Goal: Task Accomplishment & Management: Use online tool/utility

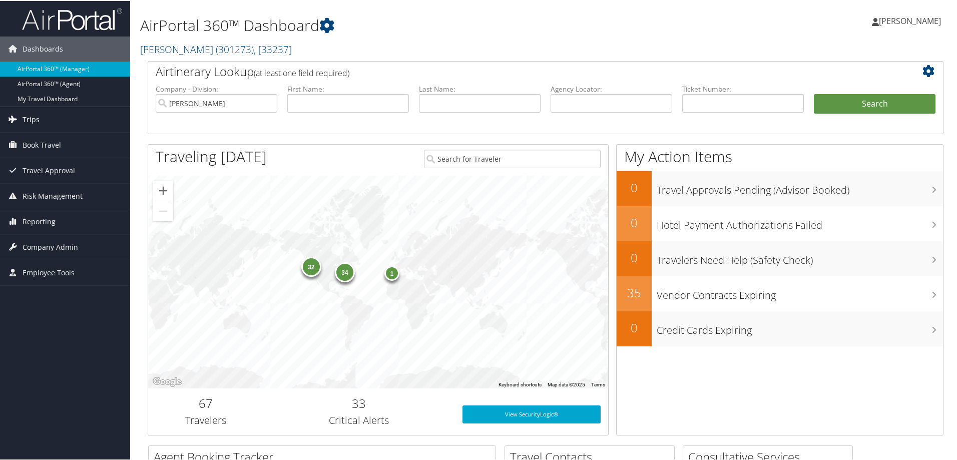
click at [55, 119] on link "Trips" at bounding box center [65, 118] width 130 height 25
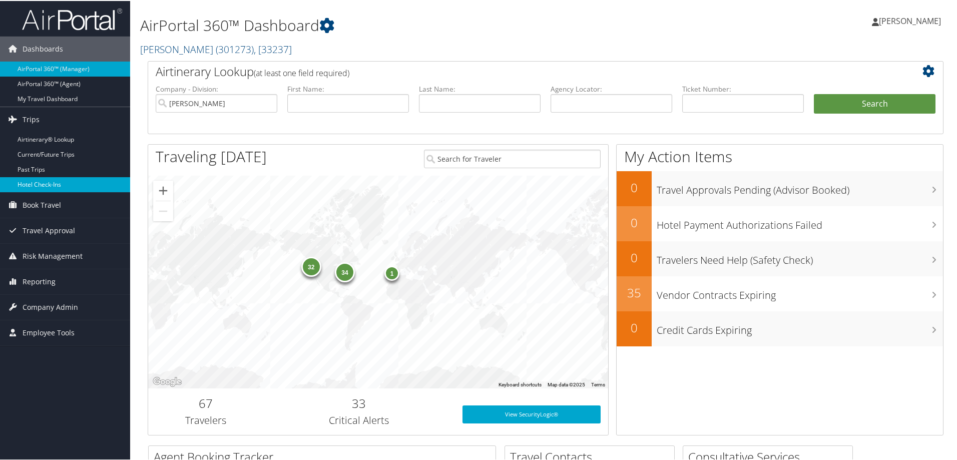
click at [67, 188] on link "Hotel Check-ins" at bounding box center [65, 183] width 130 height 15
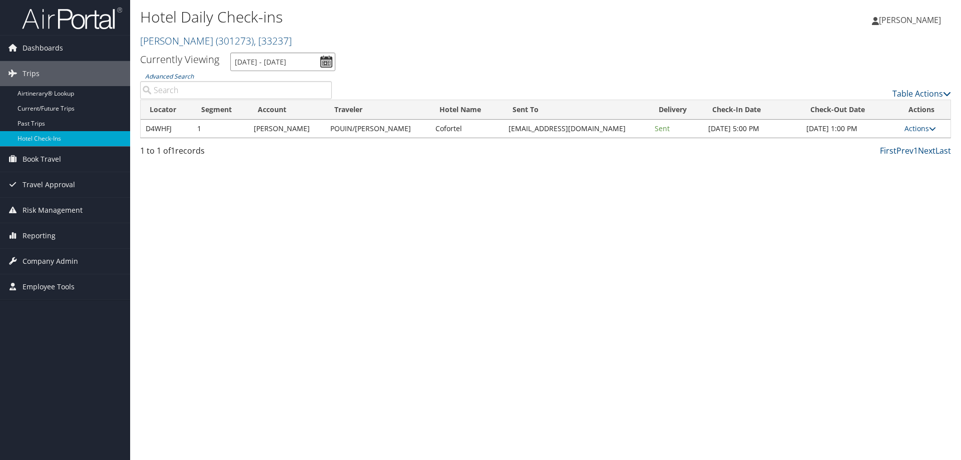
click at [279, 63] on input "9/5/2025 - 9/5/2025" at bounding box center [282, 62] width 105 height 19
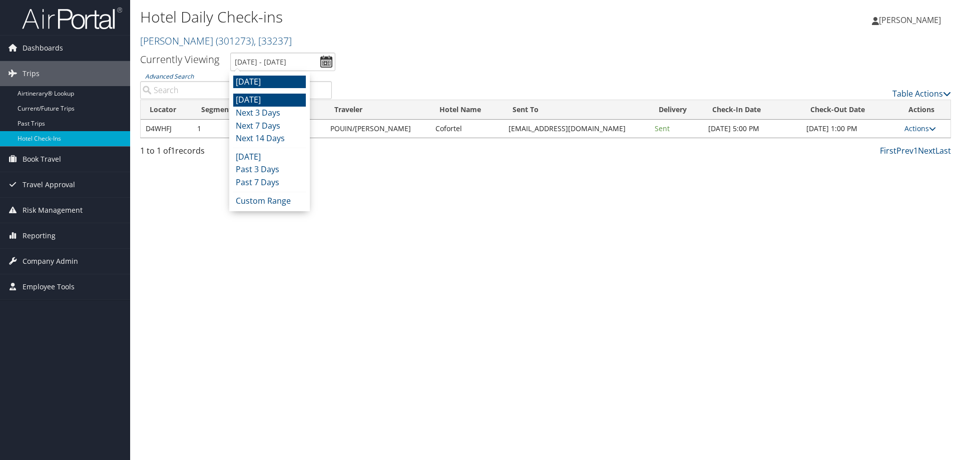
click at [274, 99] on li "Today" at bounding box center [269, 100] width 73 height 13
type input "9/4/2025 - 9/4/2025"
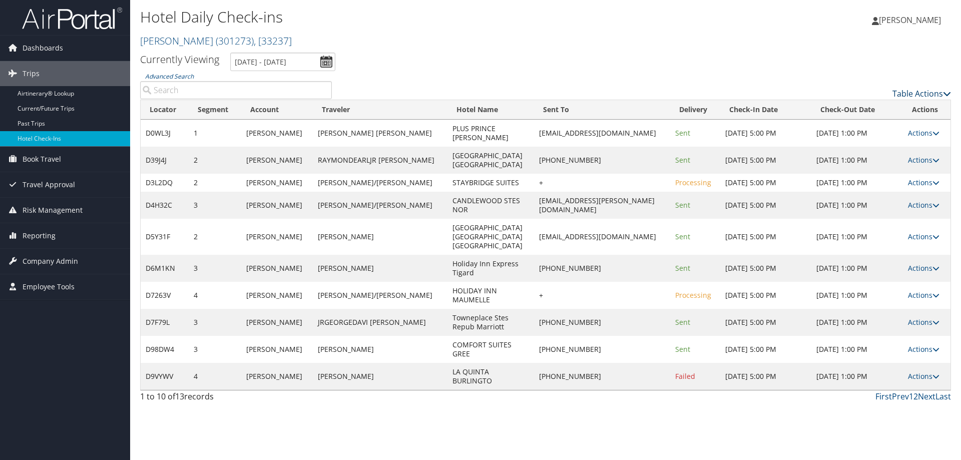
click at [911, 91] on link "Table Actions" at bounding box center [922, 93] width 59 height 11
click at [864, 141] on link "Page Length" at bounding box center [881, 143] width 132 height 17
click at [862, 142] on link "50" at bounding box center [881, 144] width 132 height 17
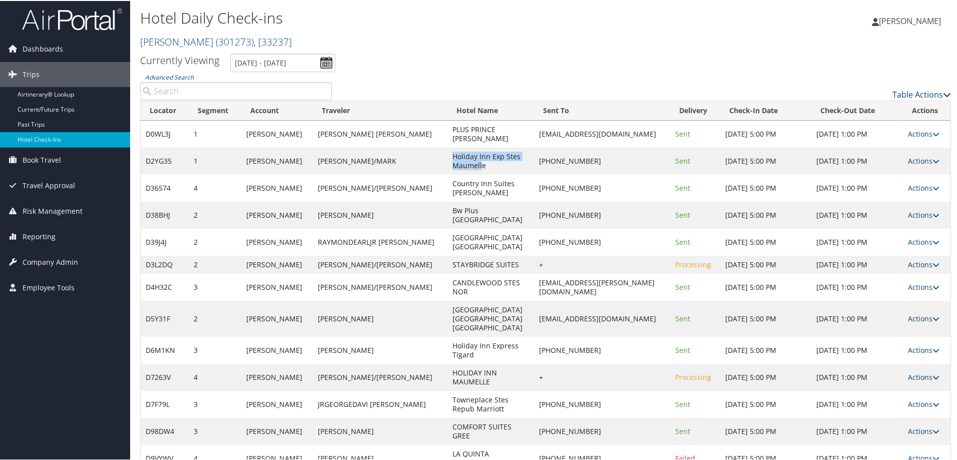
drag, startPoint x: 409, startPoint y: 154, endPoint x: 439, endPoint y: 166, distance: 32.4
click at [448, 166] on td "Holiday Inn Exp Stes Maumelle" at bounding box center [491, 160] width 87 height 27
drag, startPoint x: 446, startPoint y: 166, endPoint x: 410, endPoint y: 155, distance: 37.7
click at [448, 155] on td "Holiday Inn Exp Stes Maumelle" at bounding box center [491, 160] width 87 height 27
copy td "Holiday Inn Exp Stes Maumelle"
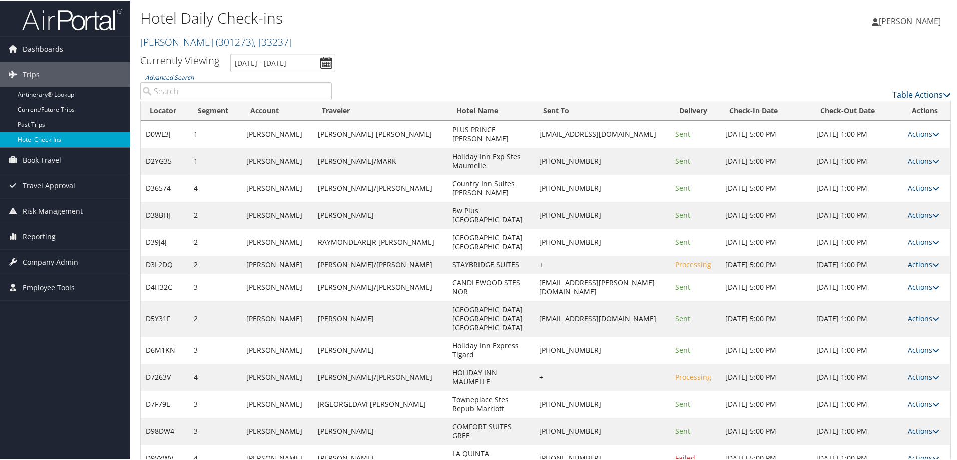
click at [920, 153] on td "Actions Resend Logs Delivery Information View Itinerary" at bounding box center [927, 160] width 48 height 27
click at [922, 164] on link "Actions" at bounding box center [924, 160] width 32 height 10
click at [887, 223] on link "View Itinerary" at bounding box center [886, 225] width 86 height 17
click at [909, 160] on link "Actions" at bounding box center [924, 160] width 32 height 10
click at [902, 179] on link "Resend" at bounding box center [886, 174] width 86 height 17
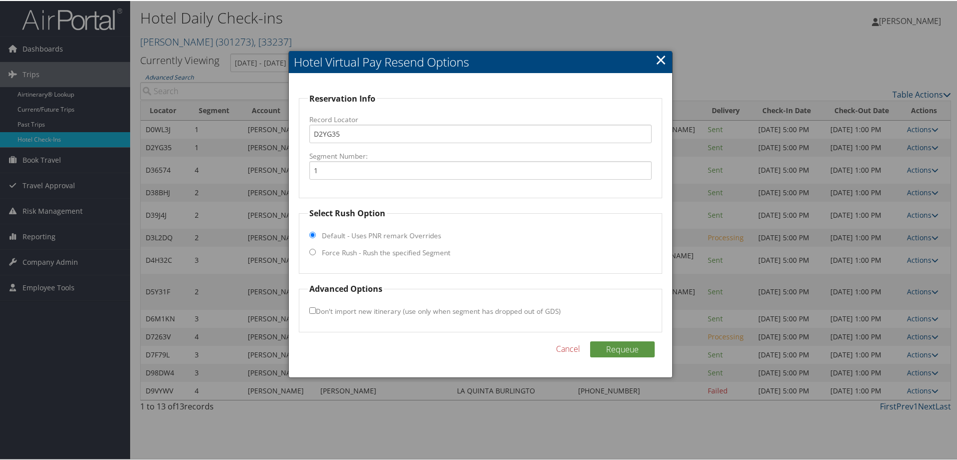
click at [368, 249] on label "Force Rush - Rush the specified Segment" at bounding box center [386, 252] width 129 height 10
click at [372, 252] on label "Force Rush - Rush the specified Segment" at bounding box center [386, 252] width 129 height 10
click at [316, 252] on input "Force Rush - Rush the specified Segment" at bounding box center [312, 251] width 7 height 7
radio input "true"
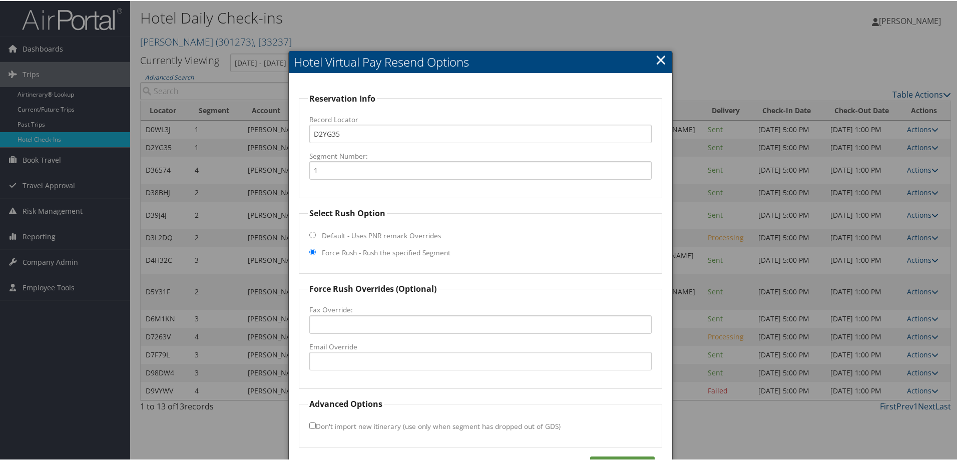
click at [373, 354] on fieldset "Force Rush Overrides (Optional) Fax Override: Email Override" at bounding box center [480, 335] width 363 height 106
click at [383, 362] on input "Email Override" at bounding box center [480, 360] width 342 height 19
paste input "hiegm.maumelle@gmail.com"
type input "hiegm.maumelle@gmail.com"
click at [631, 455] on div "Reservation Info Record Locator D2YG35 Segment Number: 1 Select Rush Option Def…" at bounding box center [481, 283] width 384 height 420
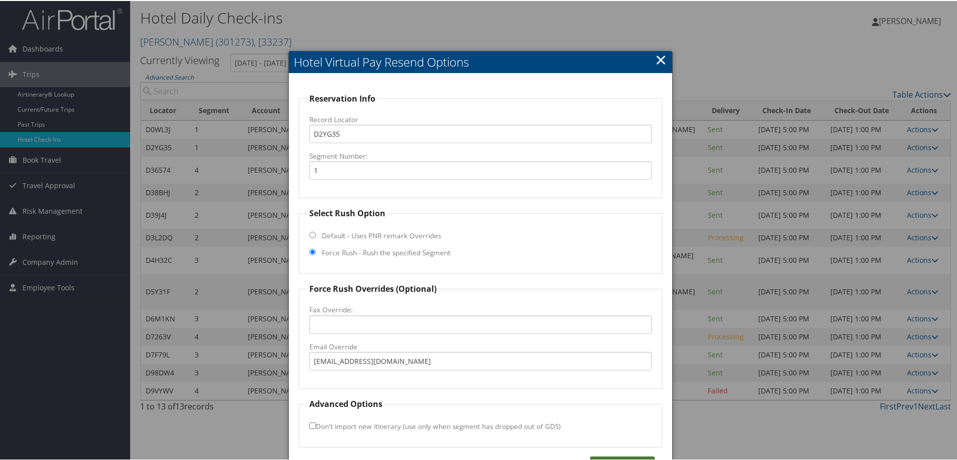
click at [633, 459] on button "Requeue" at bounding box center [622, 464] width 65 height 16
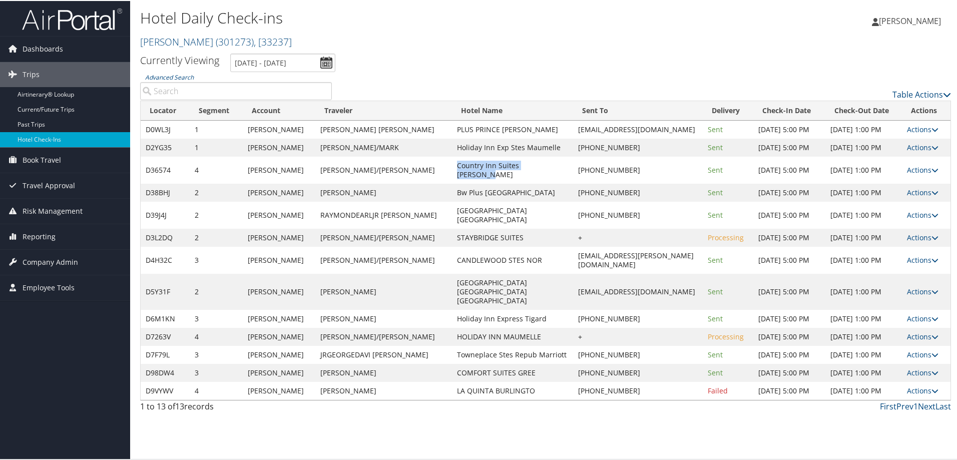
drag, startPoint x: 429, startPoint y: 186, endPoint x: 516, endPoint y: 186, distance: 87.1
click at [516, 183] on td "Country Inn Suites Frederick" at bounding box center [512, 169] width 121 height 27
copy td "Country Inn Suites Frederick"
click at [932, 173] on icon at bounding box center [935, 169] width 7 height 7
click at [882, 248] on link "View Itinerary" at bounding box center [888, 252] width 86 height 17
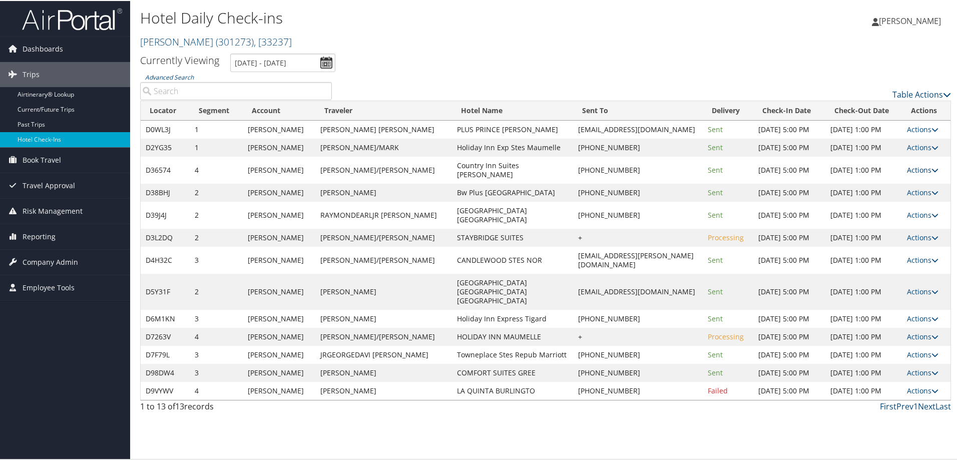
click at [923, 174] on link "Actions" at bounding box center [923, 169] width 32 height 10
click at [915, 203] on link "Resend" at bounding box center [888, 201] width 86 height 17
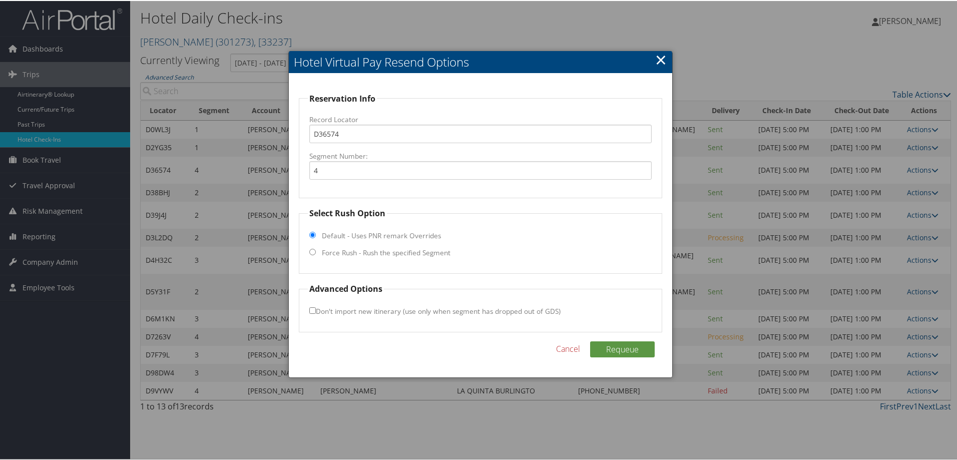
click at [332, 253] on label "Force Rush - Rush the specified Segment" at bounding box center [386, 252] width 129 height 10
click at [316, 253] on input "Force Rush - Rush the specified Segment" at bounding box center [312, 251] width 7 height 7
radio input "true"
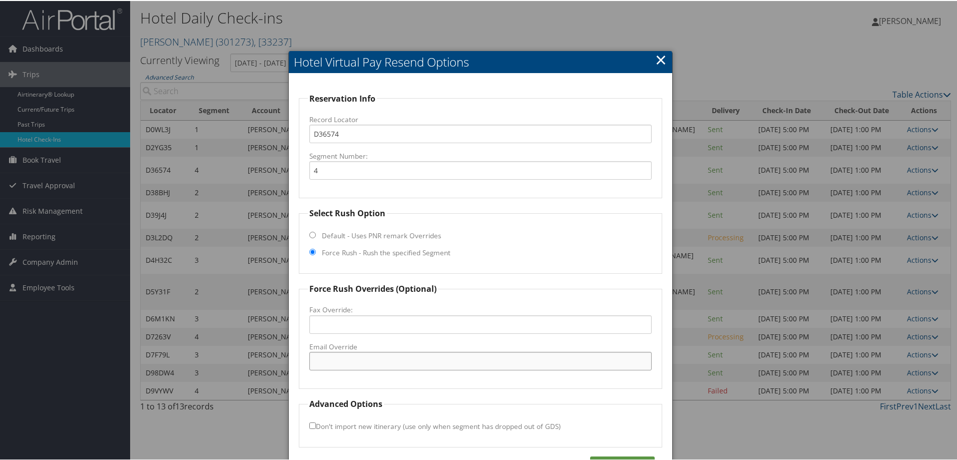
click at [387, 365] on input "Email Override" at bounding box center [480, 360] width 342 height 19
paste input "CX_FRMD@countryinnamericas.com"
type input "CX_FRMD@countryinnamericas.com"
click at [640, 459] on button "Requeue" at bounding box center [622, 464] width 65 height 16
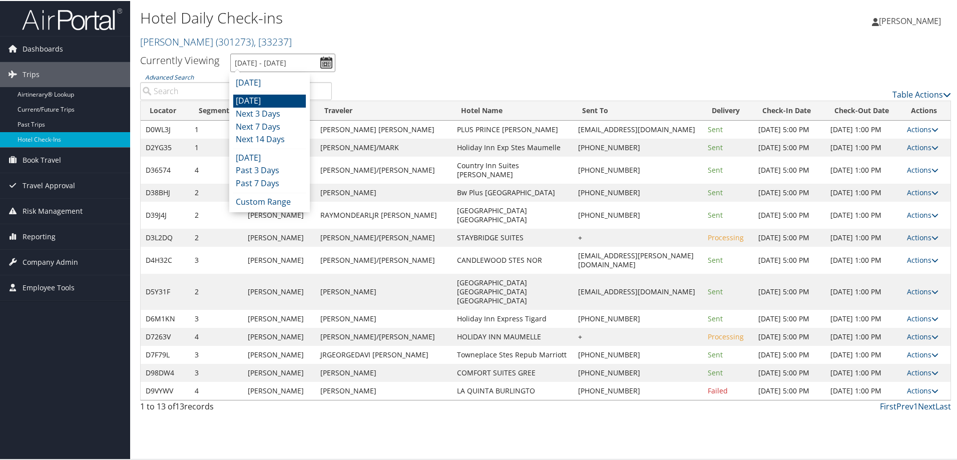
click at [265, 62] on input "9/4/2025 - 9/4/2025" at bounding box center [282, 62] width 105 height 19
click at [258, 99] on li "[DATE]" at bounding box center [269, 100] width 73 height 13
type input "9/4/2025 - 9/4/2025"
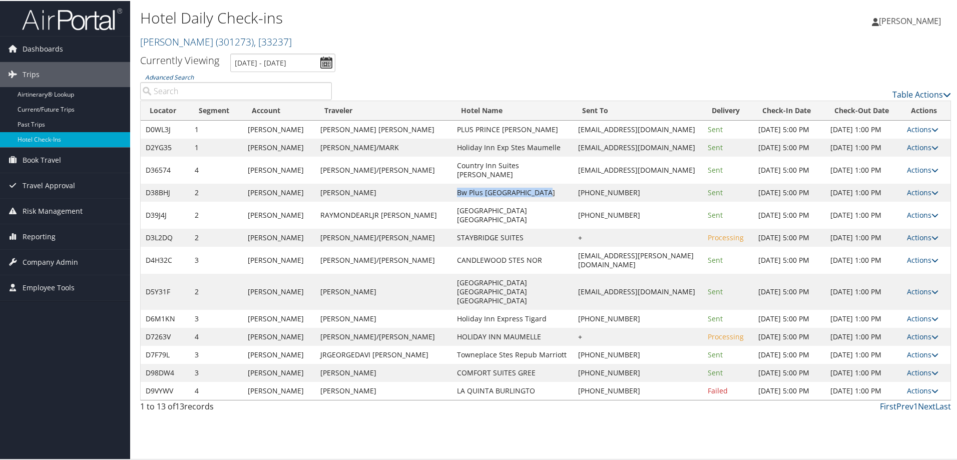
drag, startPoint x: 416, startPoint y: 212, endPoint x: 527, endPoint y: 213, distance: 111.6
click at [527, 201] on td "Bw Plus Oak Mountain Inn" at bounding box center [512, 192] width 121 height 18
copy td "Bw Plus Oak Mountain Inn"
click at [911, 196] on link "Actions" at bounding box center [923, 192] width 32 height 10
click at [907, 227] on link "Resend" at bounding box center [888, 228] width 86 height 17
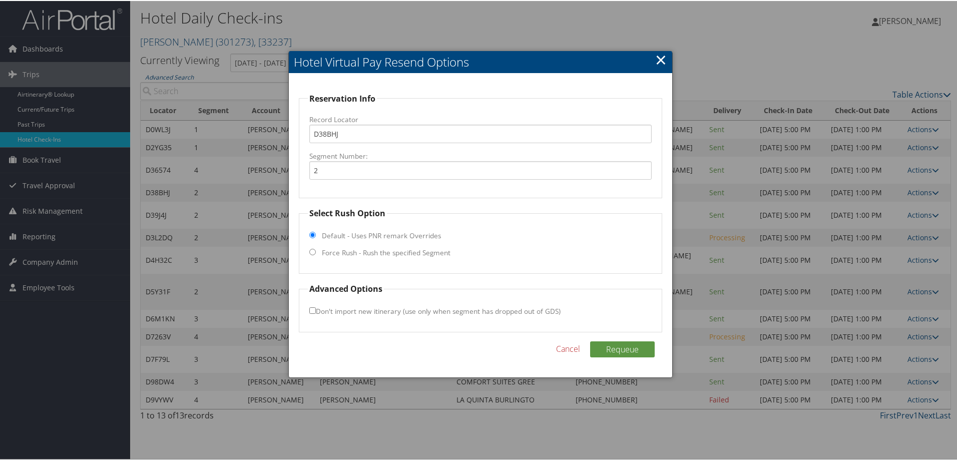
click at [377, 251] on label "Force Rush - Rush the specified Segment" at bounding box center [386, 252] width 129 height 10
click at [316, 251] on input "Force Rush - Rush the specified Segment" at bounding box center [312, 251] width 7 height 7
radio input "true"
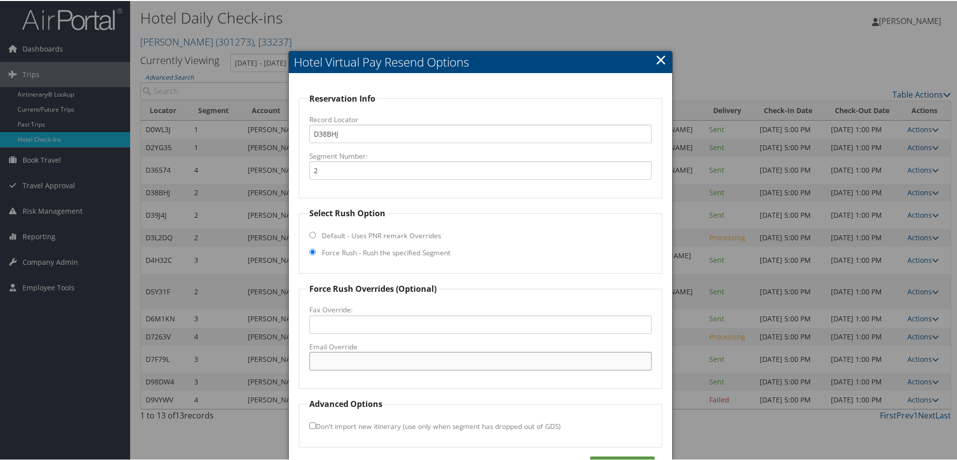
click at [375, 360] on input "Email Override" at bounding box center [480, 360] width 342 height 19
paste input "01073@hotel.bestwestern.com"
type input "01073@hotel.bestwestern.com"
click at [616, 455] on div "Reservation Info Record Locator D38BHJ Segment Number: 2 Select Rush Option Def…" at bounding box center [481, 283] width 384 height 420
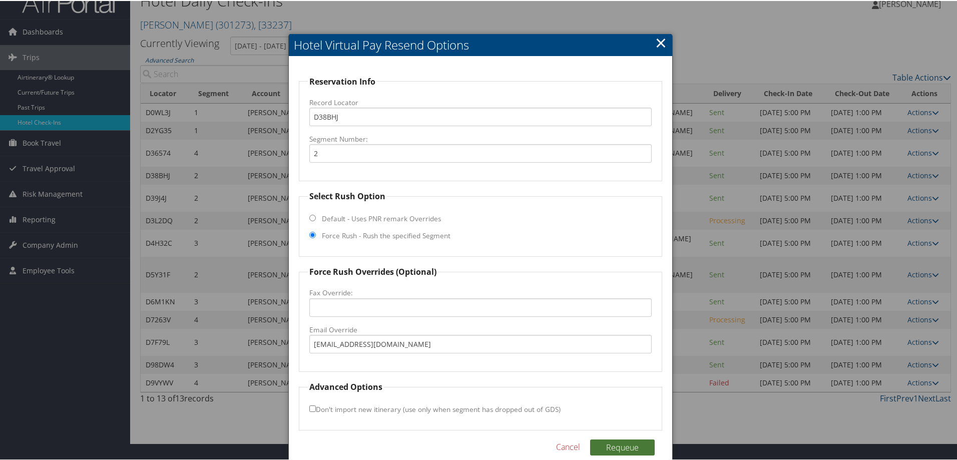
scroll to position [32, 0]
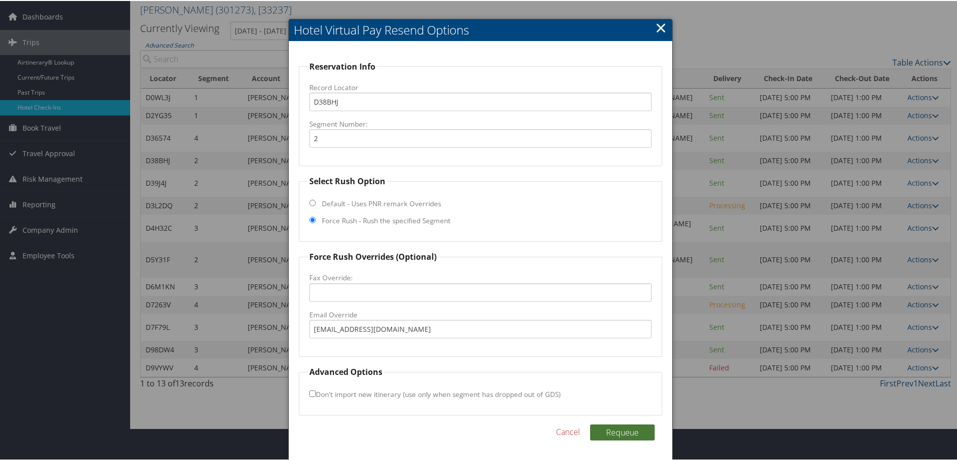
click at [615, 435] on button "Requeue" at bounding box center [622, 432] width 65 height 16
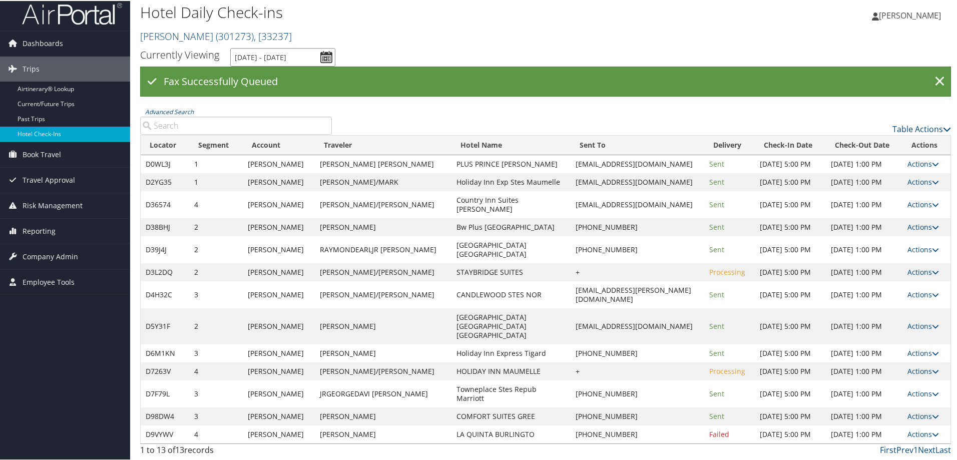
click at [266, 47] on input "9/4/2025 - 9/4/2025" at bounding box center [282, 56] width 105 height 19
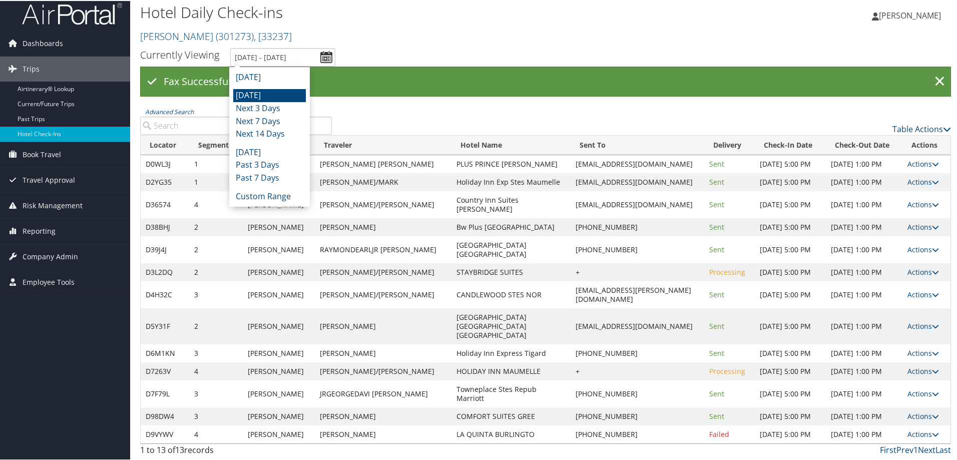
click at [281, 88] on li "[DATE]" at bounding box center [269, 94] width 73 height 13
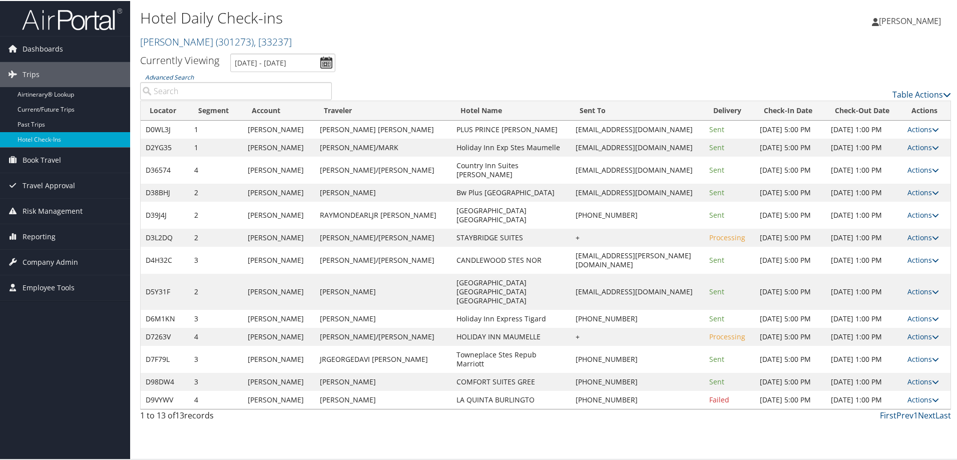
scroll to position [29, 0]
click at [932, 213] on icon at bounding box center [935, 214] width 7 height 7
click at [901, 298] on link "View Itinerary" at bounding box center [888, 306] width 86 height 17
click at [249, 53] on input "9/4/2025 - 9/4/2025" at bounding box center [282, 62] width 105 height 19
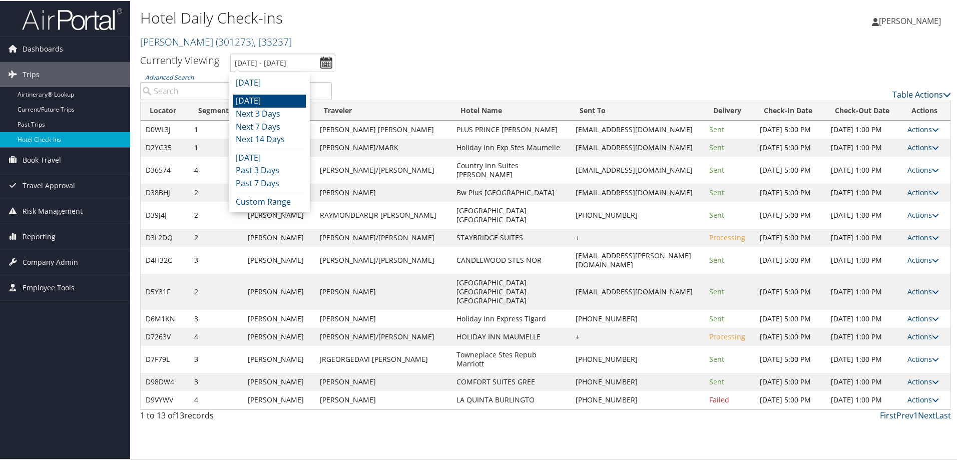
click at [262, 94] on li "[DATE]" at bounding box center [269, 100] width 73 height 13
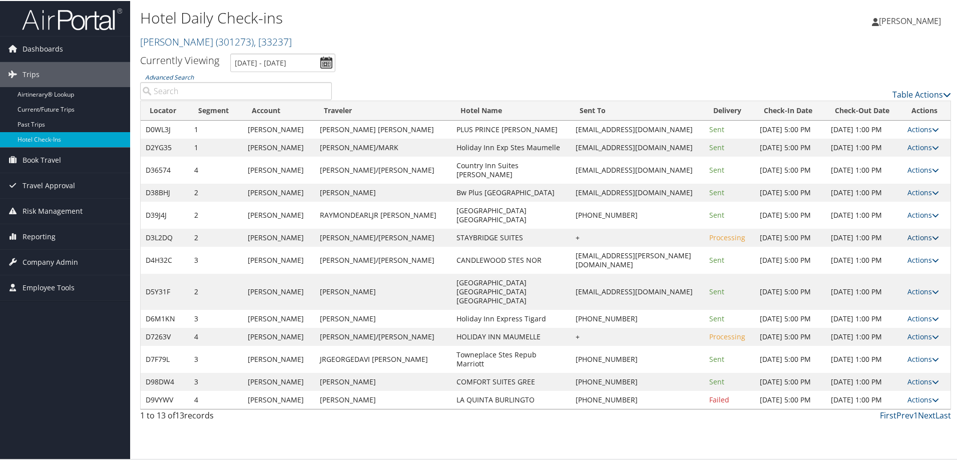
click at [922, 241] on link "Actions" at bounding box center [924, 237] width 32 height 10
click at [906, 325] on link "View Itinerary" at bounding box center [888, 333] width 86 height 17
drag, startPoint x: 419, startPoint y: 321, endPoint x: 506, endPoint y: 320, distance: 87.1
click at [506, 320] on td "Holiday Inn Express Tigard" at bounding box center [512, 318] width 120 height 18
copy td "Holiday Inn Express Tigard"
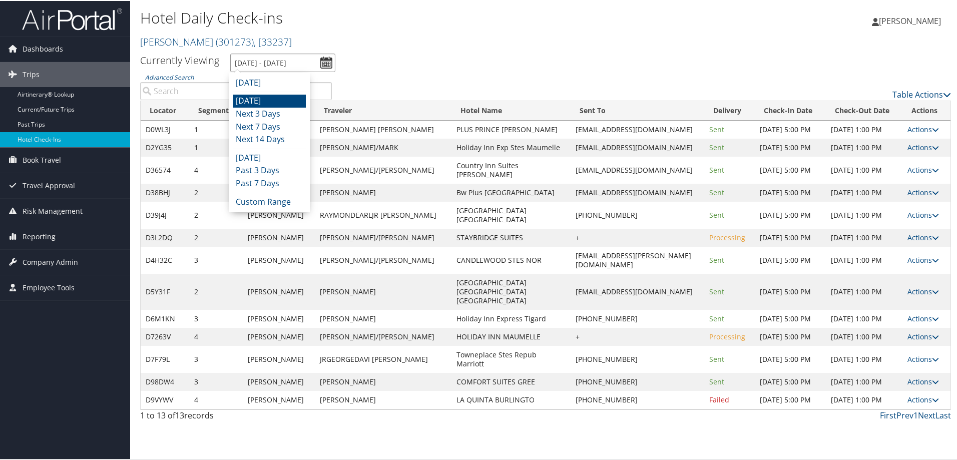
click at [294, 53] on input "9/4/2025 - 9/4/2025" at bounding box center [282, 62] width 105 height 19
click at [293, 94] on li "[DATE]" at bounding box center [269, 100] width 73 height 13
type input "9/4/2025 - 9/4/2025"
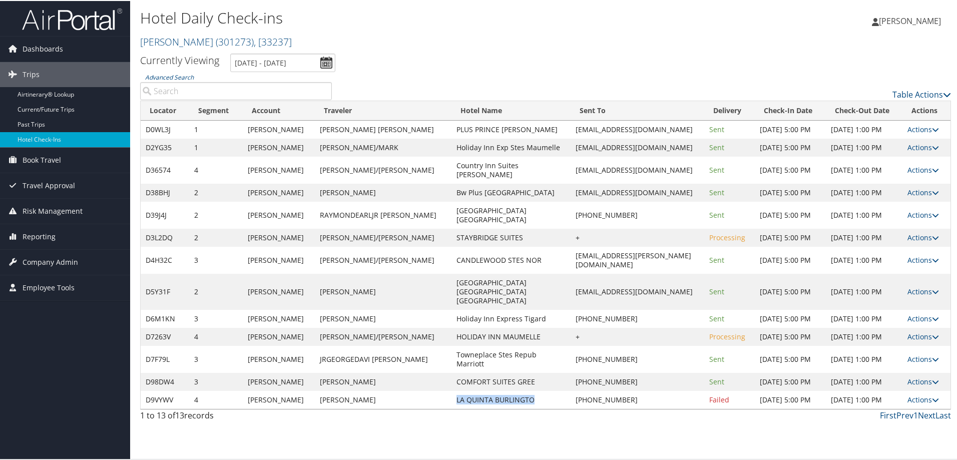
drag, startPoint x: 419, startPoint y: 429, endPoint x: 516, endPoint y: 437, distance: 97.5
click at [516, 408] on td "LA QUINTA BURLINGTO" at bounding box center [512, 399] width 120 height 18
copy td "LA QUINTA BURLINGTO"
click at [912, 404] on link "Actions" at bounding box center [924, 399] width 32 height 10
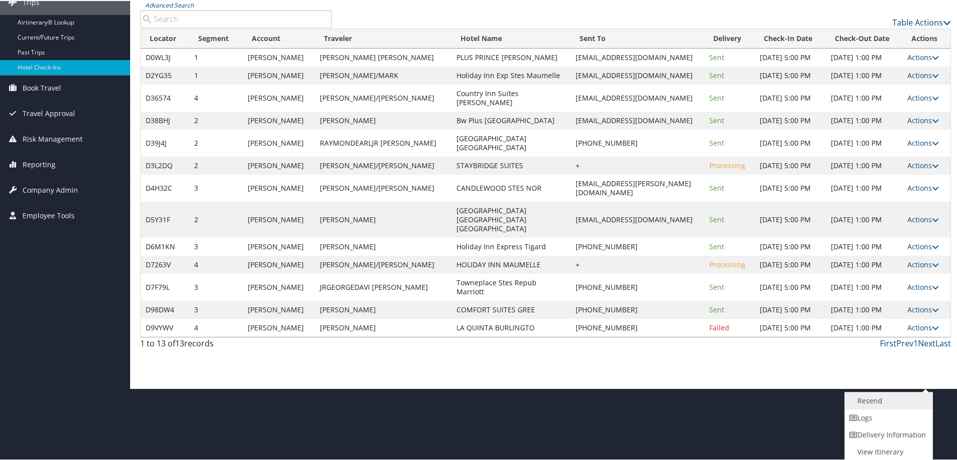
click at [892, 402] on link "Resend" at bounding box center [888, 400] width 86 height 17
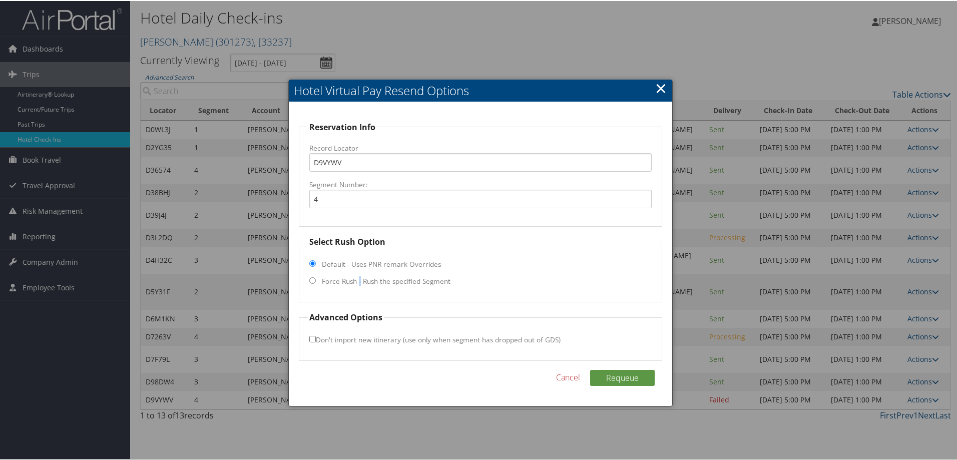
click at [358, 275] on label "Force Rush - Rush the specified Segment" at bounding box center [386, 280] width 129 height 10
click at [316, 276] on input "Force Rush - Rush the specified Segment" at bounding box center [312, 279] width 7 height 7
radio input "true"
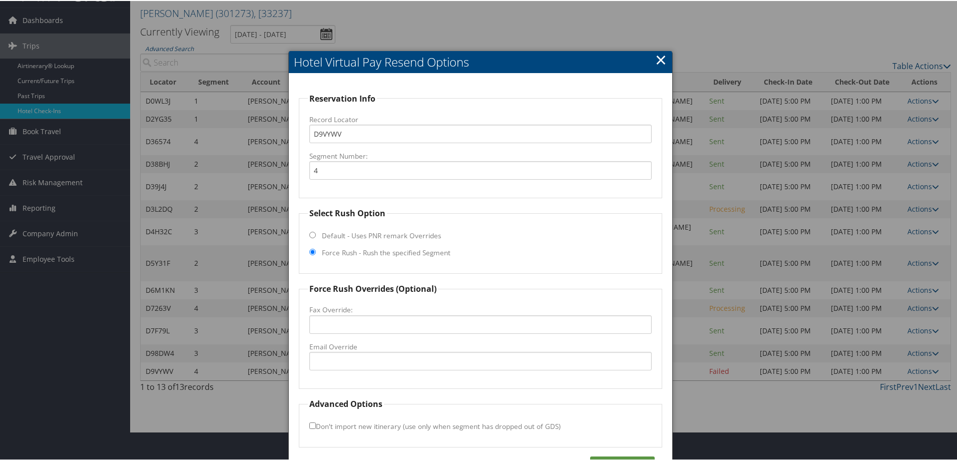
drag, startPoint x: 357, startPoint y: 349, endPoint x: 358, endPoint y: 354, distance: 5.1
click at [357, 350] on label "Email Override" at bounding box center [480, 346] width 342 height 10
click at [357, 351] on input "Email Override" at bounding box center [480, 360] width 342 height 19
click at [359, 358] on input "Email Override" at bounding box center [480, 360] width 342 height 19
paste input "gmburlington@trimarkhospitality.com"
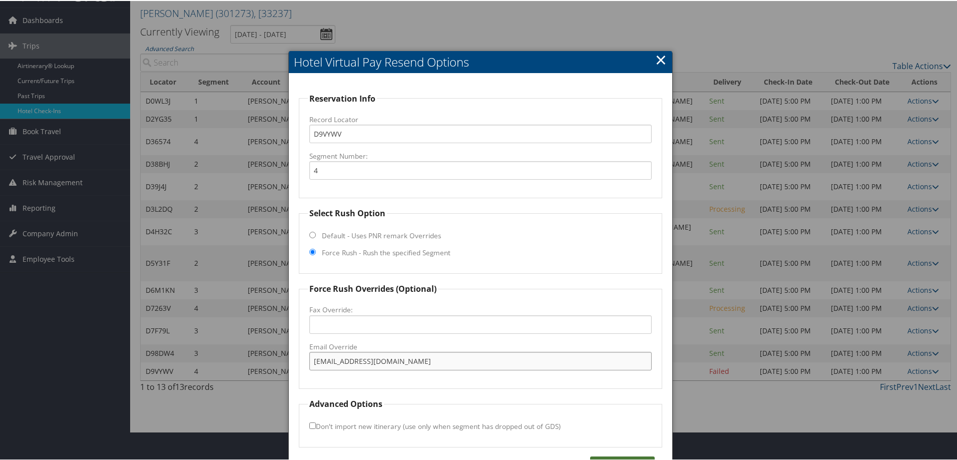
type input "gmburlington@trimarkhospitality.com"
click at [610, 460] on button "Requeue" at bounding box center [622, 464] width 65 height 16
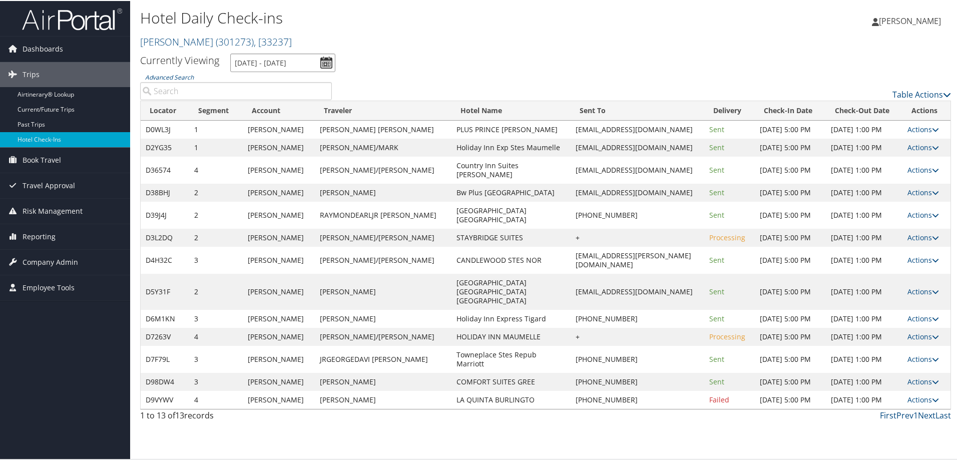
click at [265, 53] on input "9/4/2025 - 9/4/2025" at bounding box center [282, 62] width 105 height 19
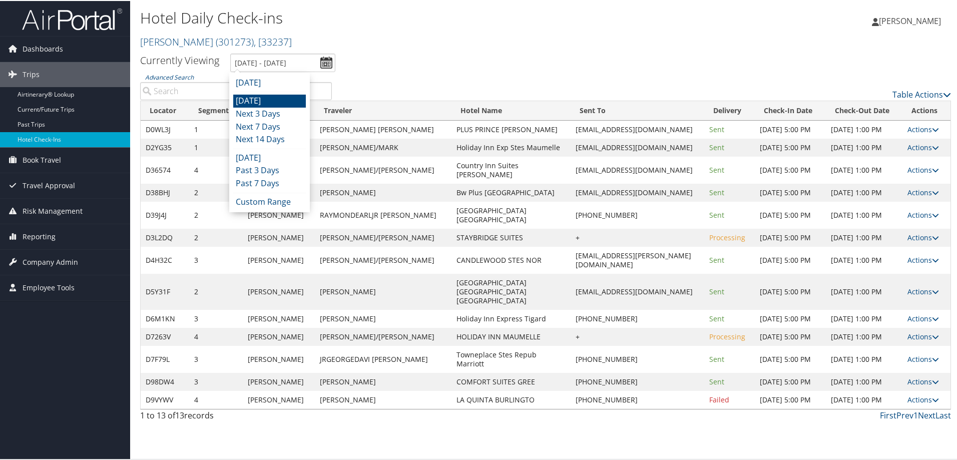
click at [270, 94] on li "[DATE]" at bounding box center [269, 100] width 73 height 13
type input "9/4/2025 - 9/4/2025"
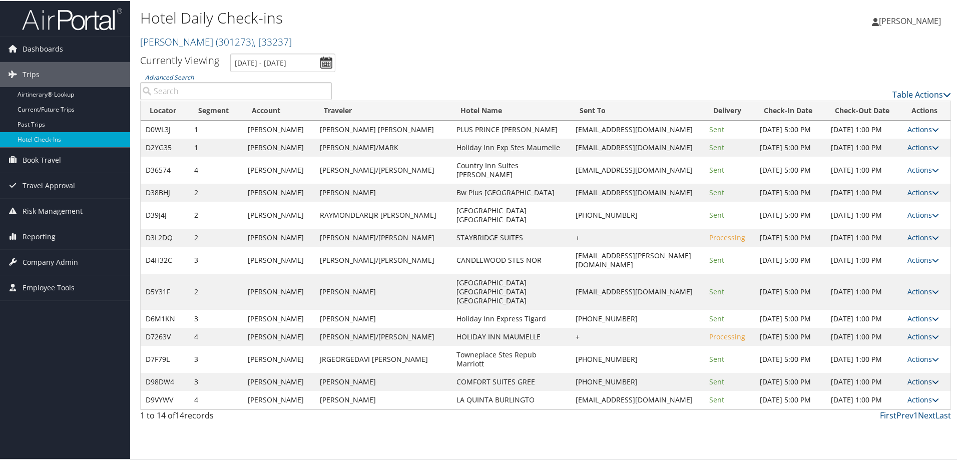
click at [914, 386] on link "Actions" at bounding box center [924, 381] width 32 height 10
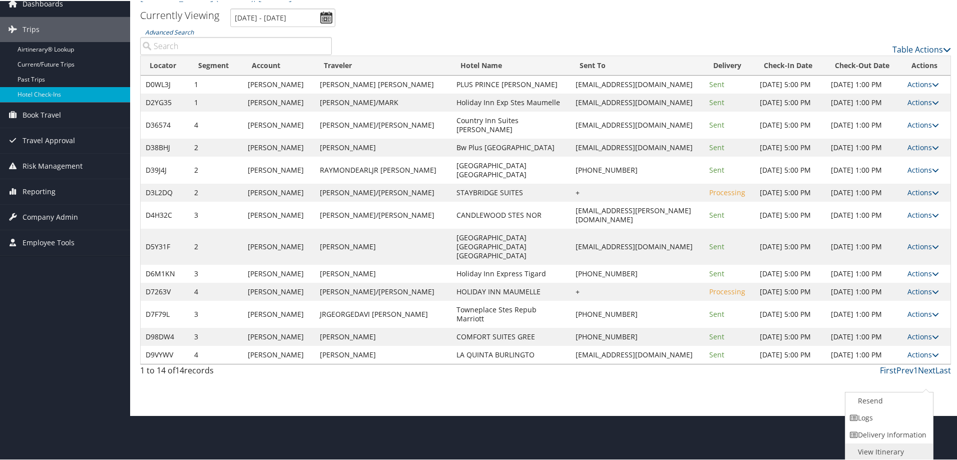
click at [905, 449] on link "View Itinerary" at bounding box center [889, 451] width 86 height 17
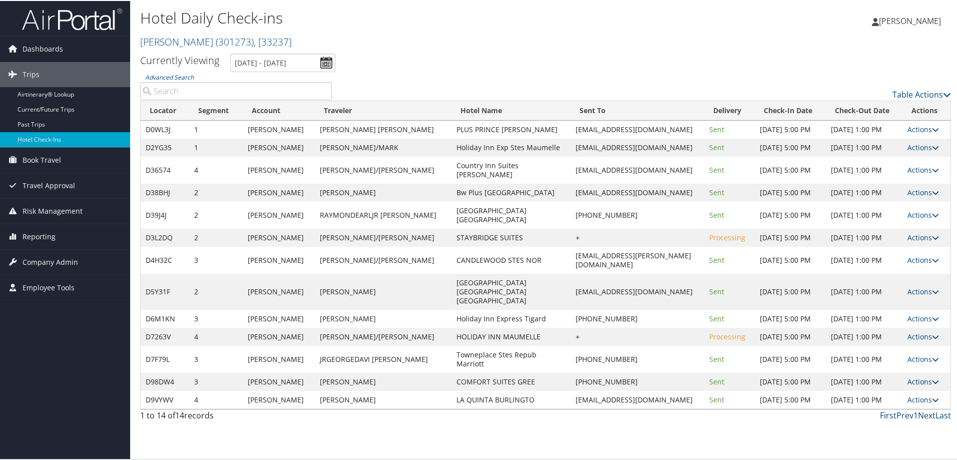
click at [920, 386] on link "Actions" at bounding box center [924, 381] width 32 height 10
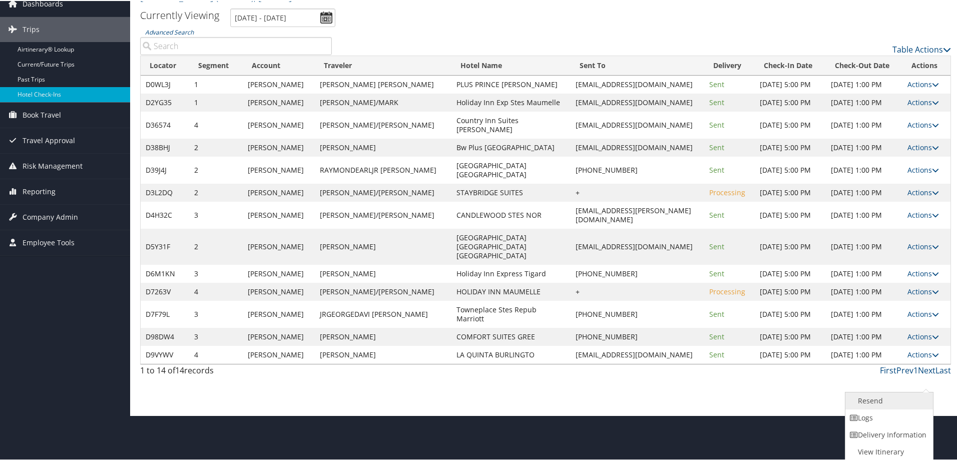
click at [892, 402] on link "Resend" at bounding box center [889, 400] width 86 height 17
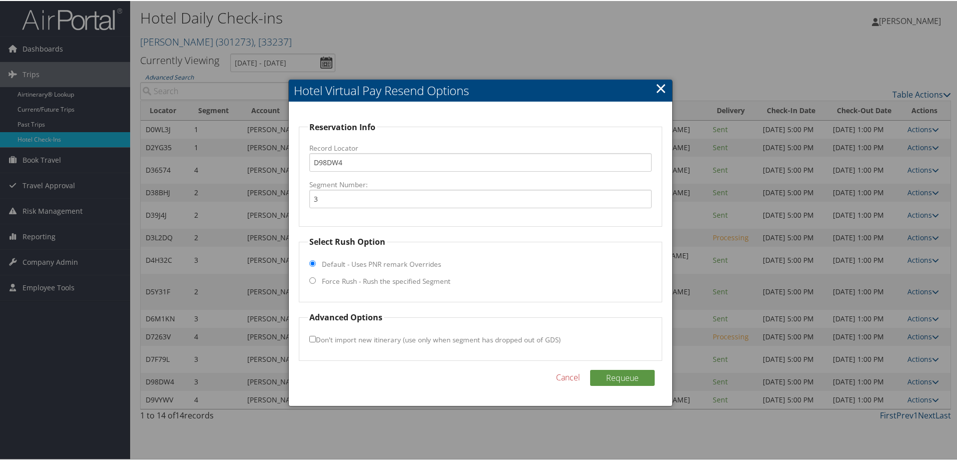
click at [349, 275] on label "Force Rush - Rush the specified Segment" at bounding box center [386, 280] width 129 height 10
click at [316, 276] on input "Force Rush - Rush the specified Segment" at bounding box center [312, 279] width 7 height 7
radio input "true"
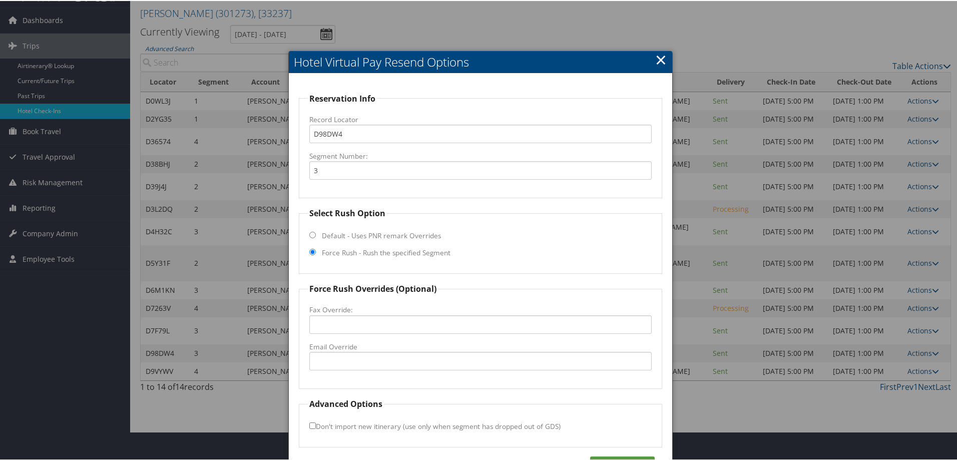
click at [362, 370] on fieldset "Force Rush Overrides (Optional) Fax Override: Email Override" at bounding box center [480, 335] width 363 height 106
click at [510, 367] on input "Email Override" at bounding box center [480, 360] width 342 height 19
paste input "SC555@stayatchoice.com"
type input "SC555@stayatchoice.com"
click at [608, 455] on div "Reservation Info Record Locator D98DW4 Segment Number: 3 Select Rush Option Def…" at bounding box center [481, 283] width 384 height 420
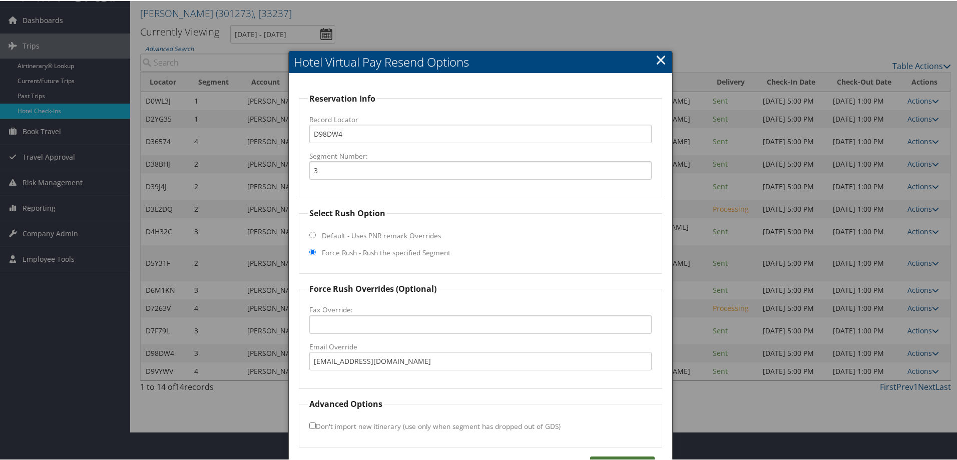
click at [621, 459] on button "Requeue" at bounding box center [622, 464] width 65 height 16
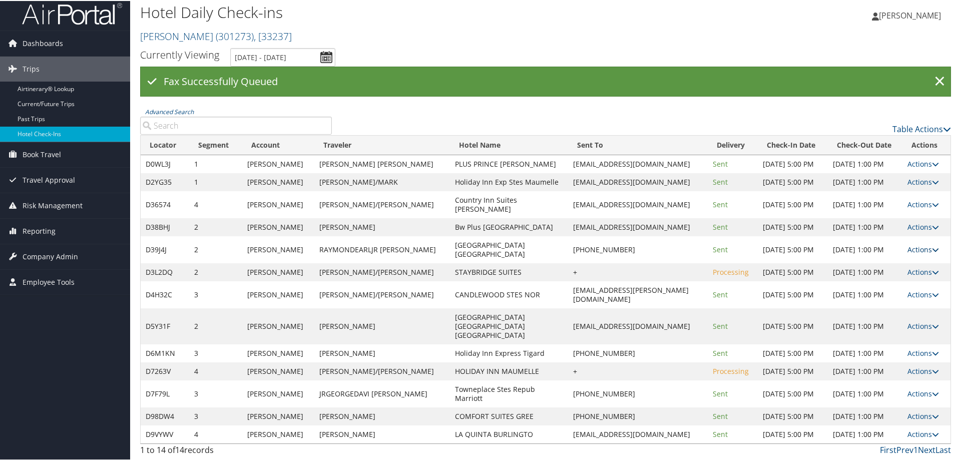
click at [908, 253] on link "Actions" at bounding box center [924, 249] width 32 height 10
click at [902, 316] on link "Delivery Information" at bounding box center [888, 324] width 86 height 17
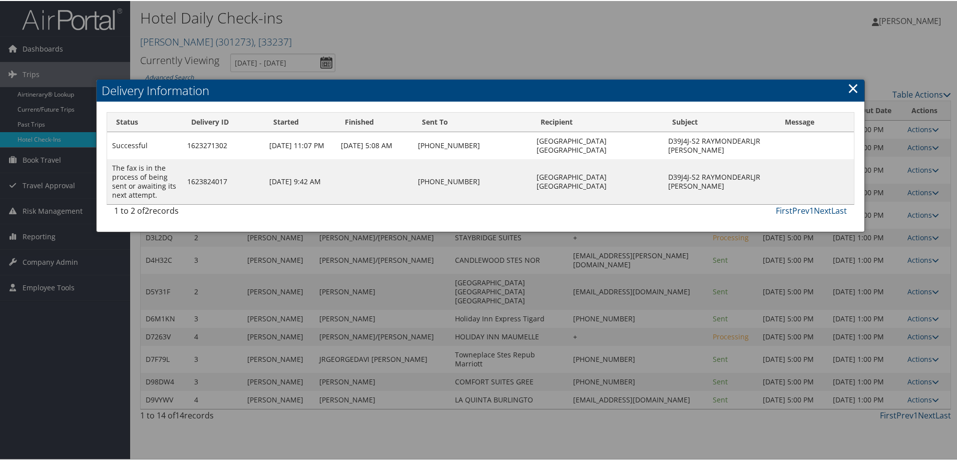
click at [848, 77] on link "×" at bounding box center [854, 87] width 12 height 20
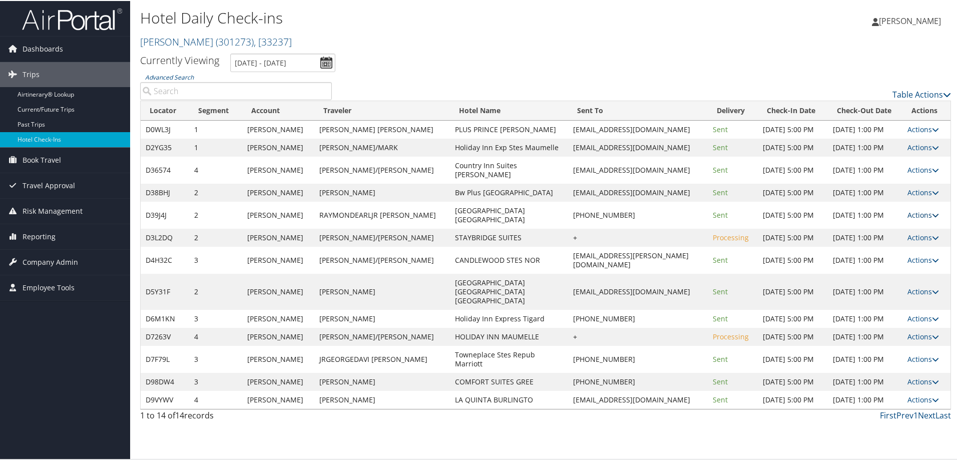
click at [924, 213] on link "Actions" at bounding box center [924, 214] width 32 height 10
click at [885, 298] on link "View Itinerary" at bounding box center [888, 306] width 86 height 17
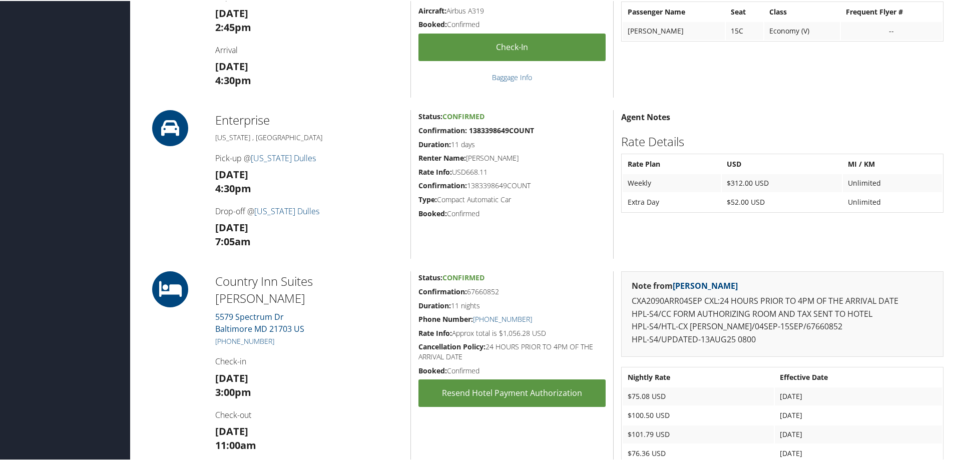
scroll to position [651, 0]
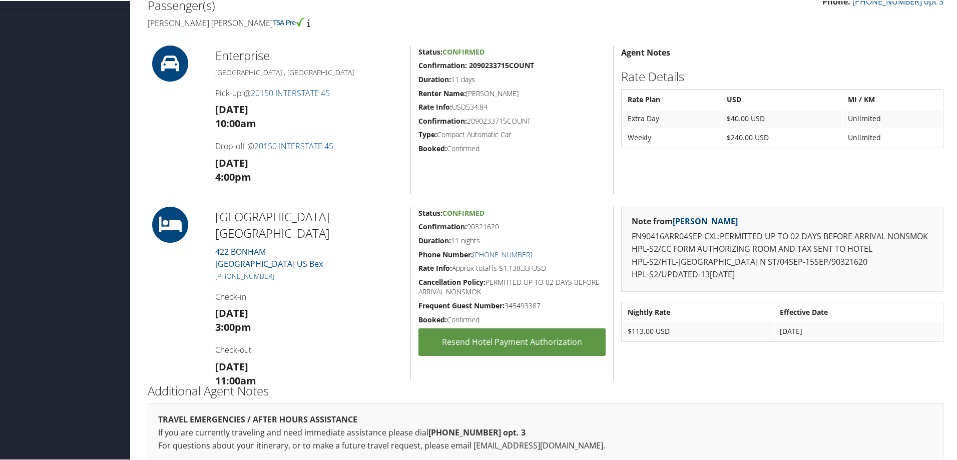
scroll to position [217, 0]
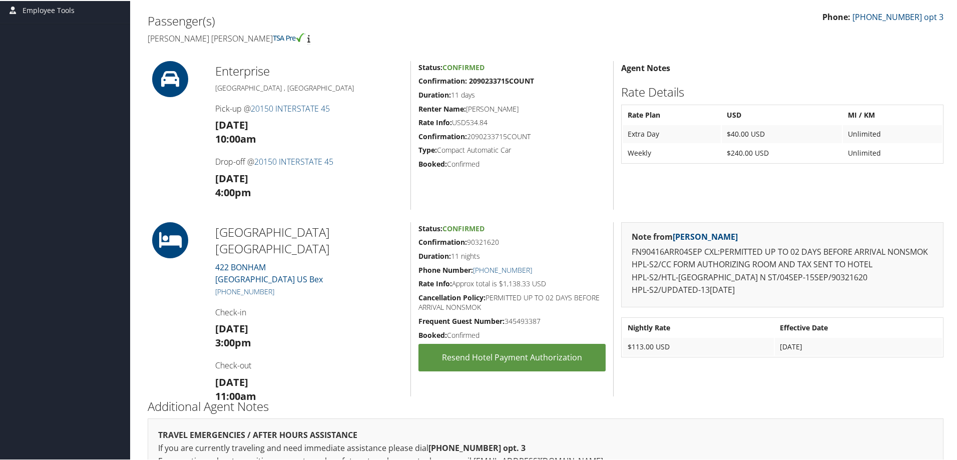
drag, startPoint x: 337, startPoint y: 260, endPoint x: 215, endPoint y: 234, distance: 125.0
click at [215, 234] on div "Fairfield Inn N Stes Marriott 422 BONHAM San Antonio TX 78205 US Bex +1 (210) 2…" at bounding box center [309, 308] width 203 height 174
click at [344, 227] on h2 "Fairfield Inn N Stes Marriott" at bounding box center [309, 240] width 188 height 34
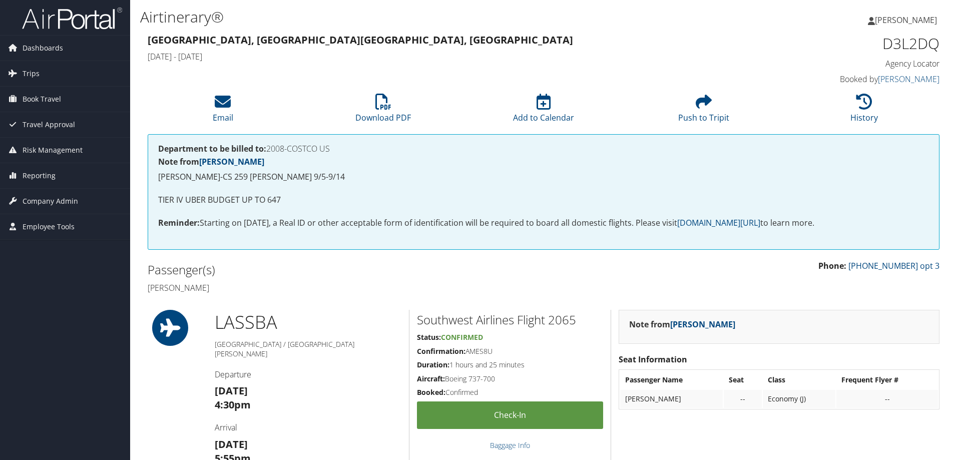
scroll to position [300, 0]
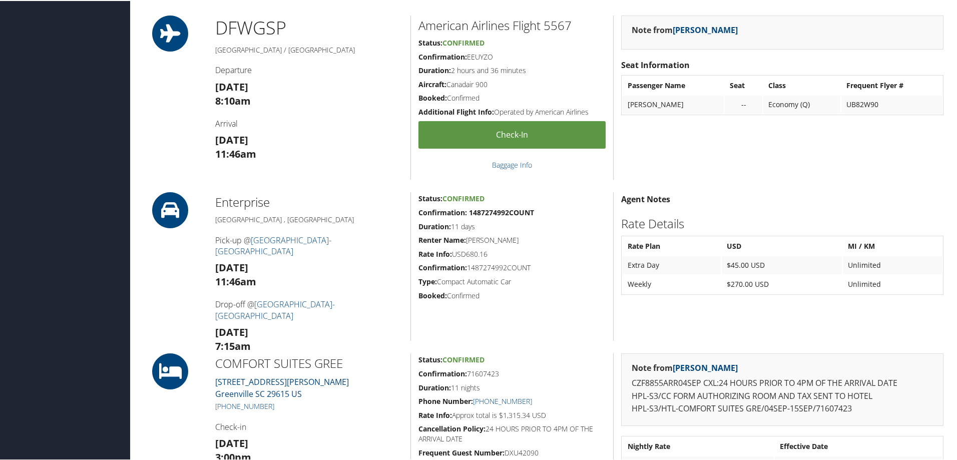
scroll to position [501, 0]
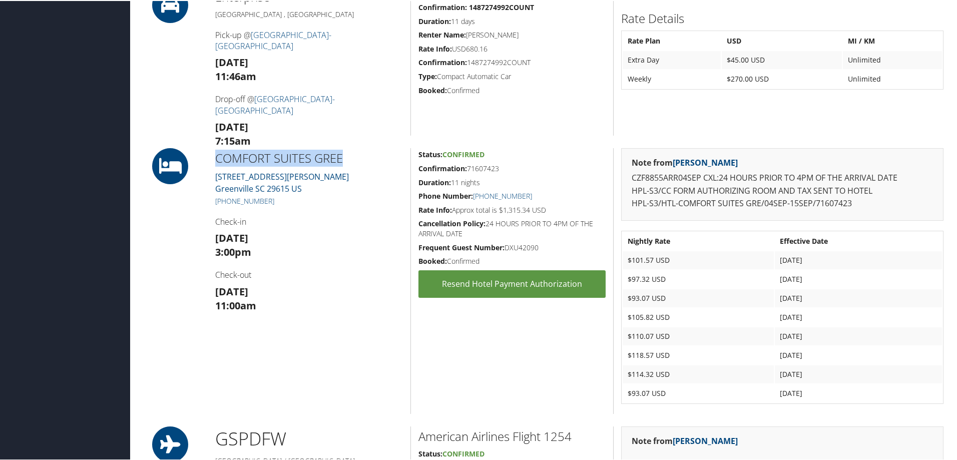
drag, startPoint x: 216, startPoint y: 155, endPoint x: 345, endPoint y: 157, distance: 129.7
click at [345, 157] on h2 "COMFORT SUITES GREE" at bounding box center [309, 157] width 188 height 17
copy h2 "COMFORT SUITES GREE"
click at [322, 201] on h5 "+1 (864) 728-5051" at bounding box center [309, 200] width 188 height 10
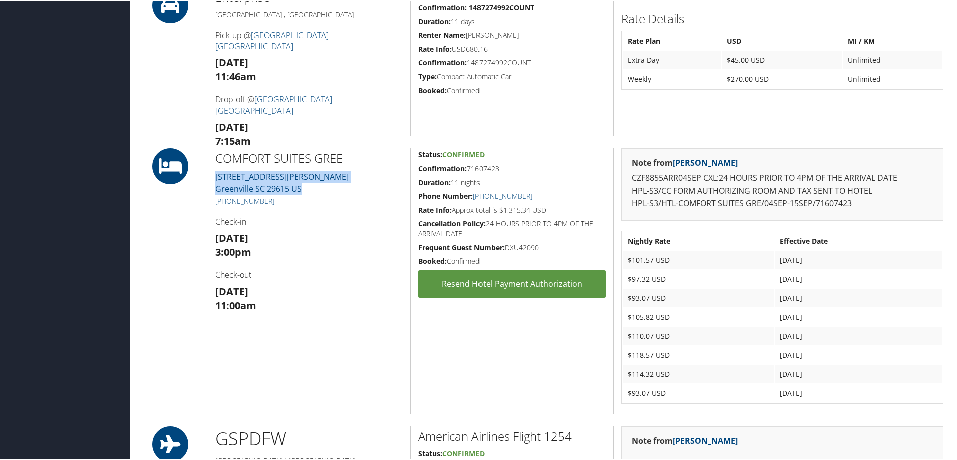
drag, startPoint x: 303, startPoint y: 192, endPoint x: 211, endPoint y: 174, distance: 93.4
click at [211, 174] on div "COMFORT SUITES GREE 1371 Garlington Road Greenville SC 29615 US +1 (864) 728-50…" at bounding box center [309, 280] width 203 height 266
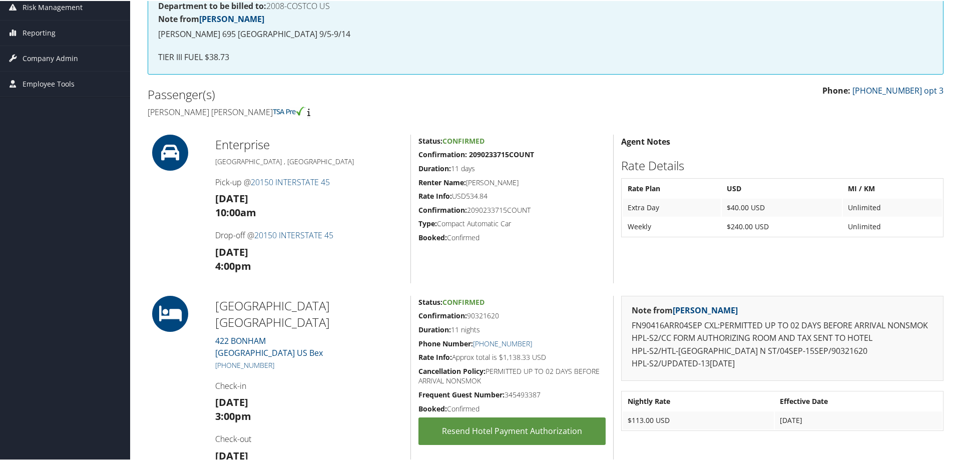
scroll to position [250, 0]
